Goal: Contribute content: Contribute content

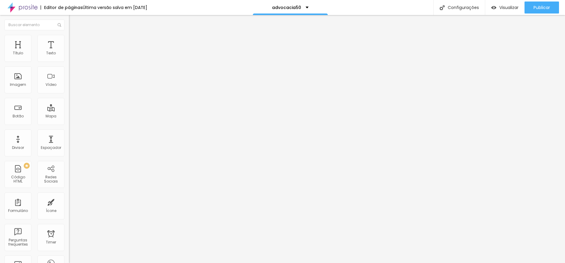
click at [73, 21] on img "button" at bounding box center [75, 21] width 5 height 5
click at [73, 58] on div "contato geral" at bounding box center [103, 55] width 61 height 5
click at [71, 87] on icon "button" at bounding box center [73, 85] width 4 height 4
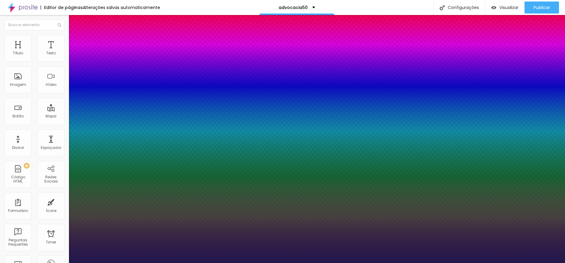
type input "1"
type input "15"
type input "1"
type input "17"
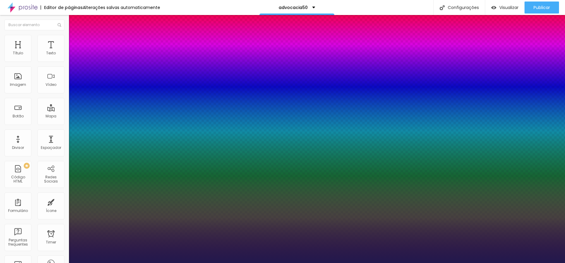
type input "17"
type input "1"
type input "18"
type input "1"
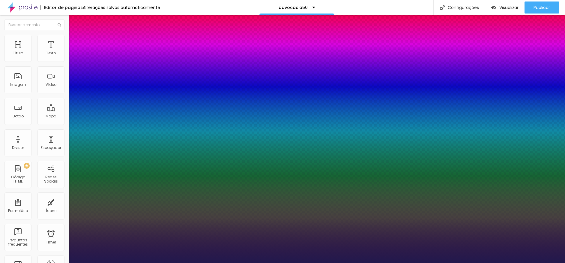
type input "19"
type input "1"
type input "20"
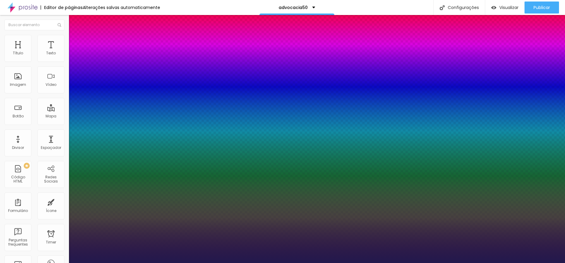
type input "1"
type input "21"
type input "1"
type input "23"
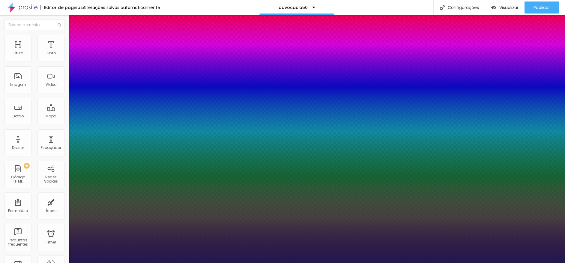
type input "23"
type input "1"
type input "24"
type input "1"
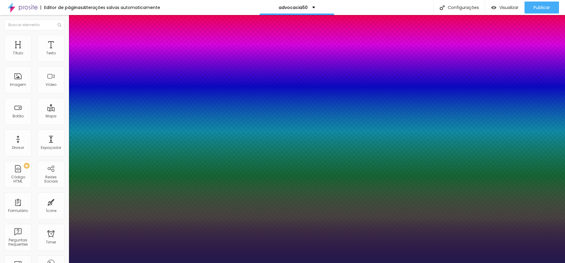
type input "25"
type input "1"
type input "26"
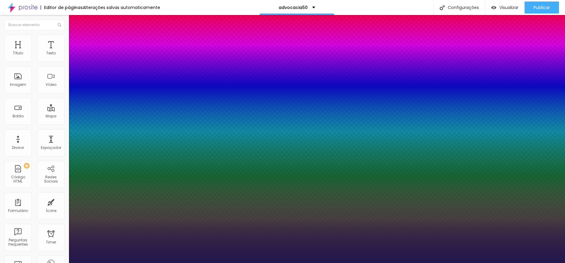
type input "1"
type input "27"
type input "1"
type input "29"
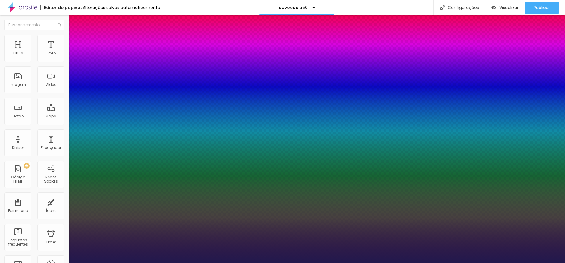
type input "29"
type input "1"
type input "31"
type input "1"
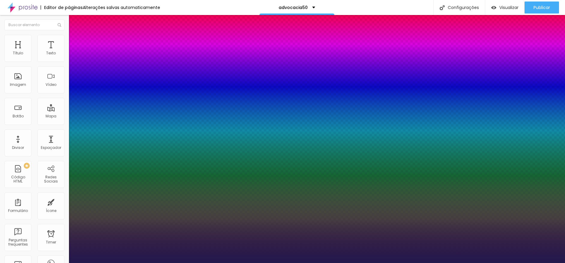
type input "32"
type input "1"
type input "36"
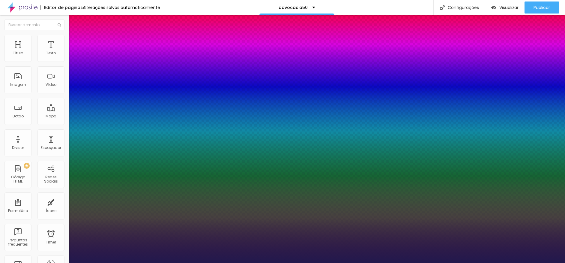
type input "1"
type input "38"
type input "1"
type input "39"
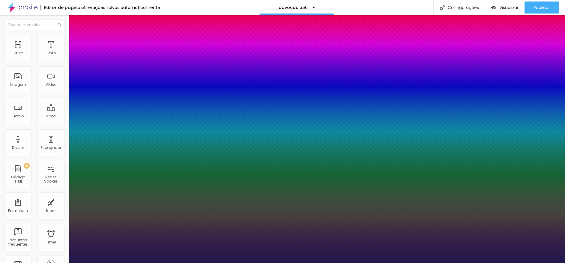
type input "39"
type input "1"
type input "37"
type input "1"
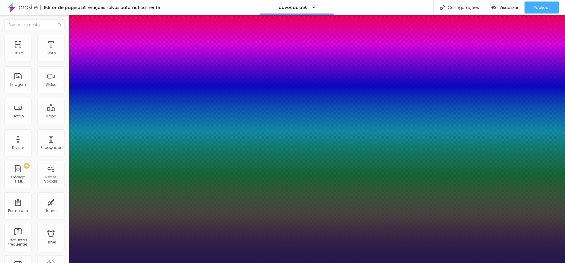
type input "34"
type input "1"
type input "32"
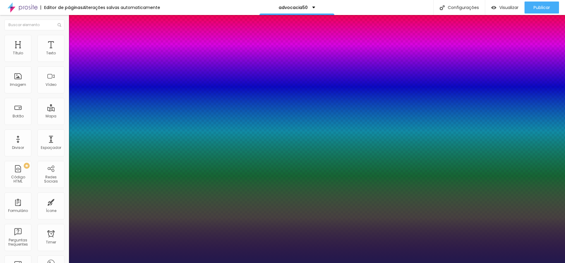
type input "1"
type input "29"
type input "1"
type input "28"
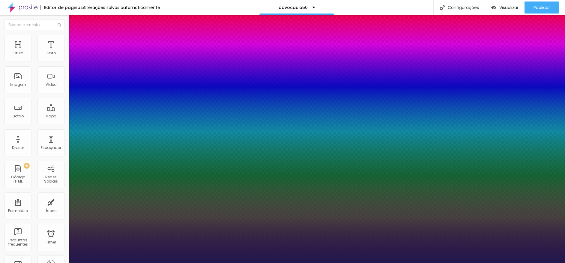
type input "28"
type input "1"
type input "27"
type input "1"
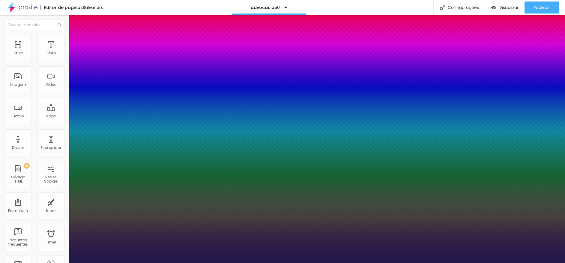
drag, startPoint x: 79, startPoint y: 169, endPoint x: 86, endPoint y: 169, distance: 6.9
type input "27"
type input "1"
click at [501, 262] on div at bounding box center [282, 263] width 565 height 0
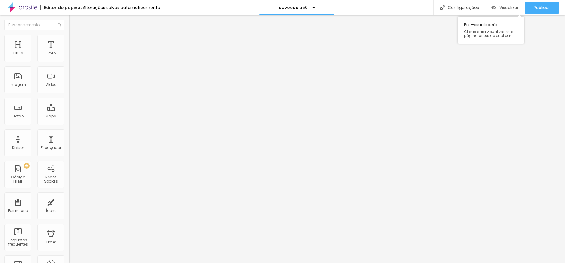
click at [505, 7] on span "Visualizar" at bounding box center [508, 7] width 19 height 5
click at [71, 87] on icon "button" at bounding box center [73, 85] width 4 height 4
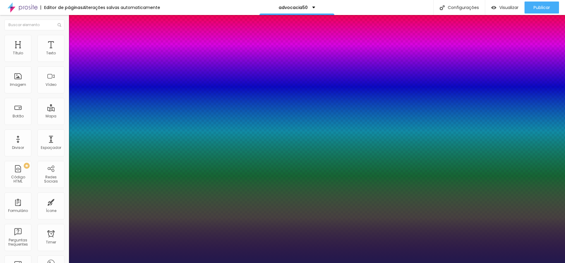
type input "1"
type input "22"
type input "1"
type input "21"
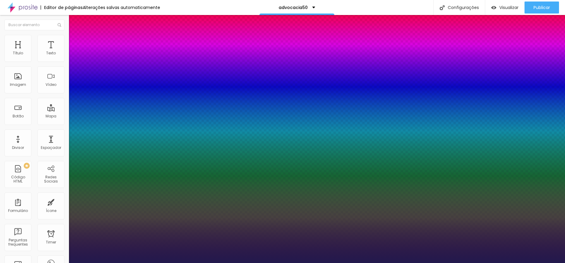
type input "21"
type input "1"
type input "20"
type input "1"
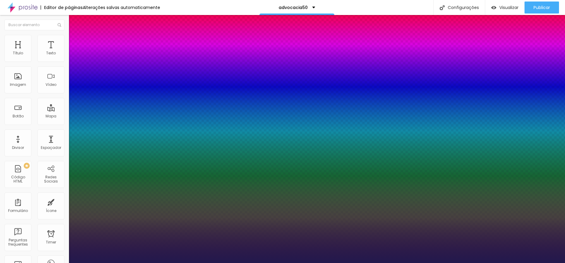
type input "20"
type input "1"
click at [528, 262] on div at bounding box center [282, 263] width 565 height 0
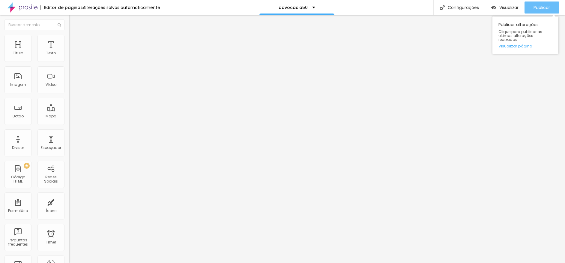
click at [532, 6] on button "Publicar" at bounding box center [541, 7] width 34 height 12
click at [547, 6] on span "Publicar" at bounding box center [541, 7] width 16 height 5
